Goal: Use online tool/utility: Utilize a website feature to perform a specific function

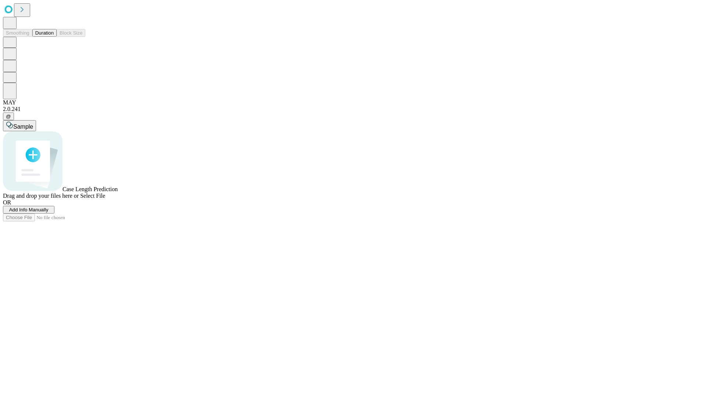
click at [54, 37] on button "Duration" at bounding box center [44, 33] width 24 height 8
click at [33, 124] on span "Sample" at bounding box center [23, 127] width 20 height 6
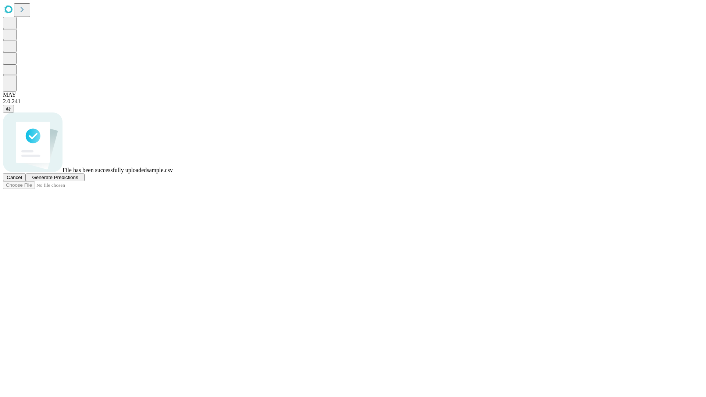
click at [78, 180] on span "Generate Predictions" at bounding box center [55, 178] width 46 height 6
